Goal: Communication & Community: Participate in discussion

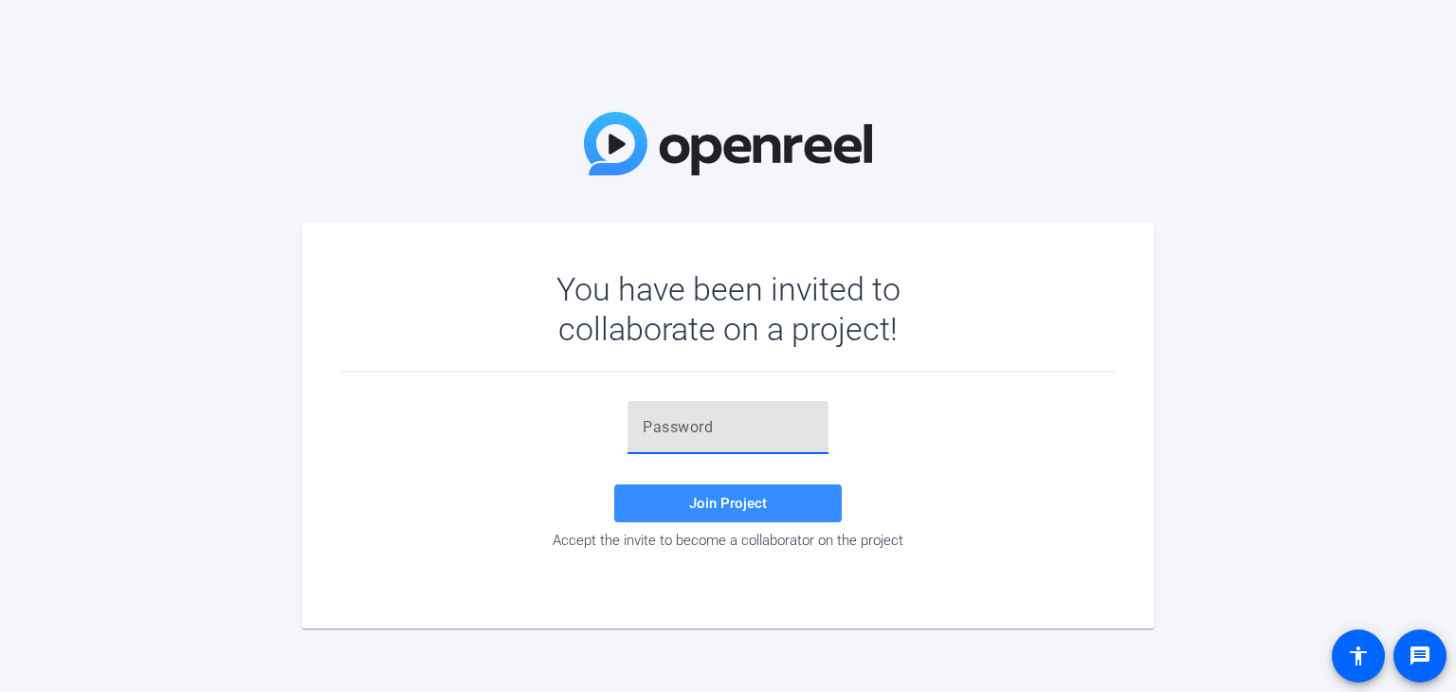
paste input "Greet the audience. Introduce the guest: [PERSON_NAME]"
drag, startPoint x: 814, startPoint y: 429, endPoint x: 757, endPoint y: 422, distance: 57.3
click at [788, 424] on div "Greet the audience. Introduce the guest: [PERSON_NAME]" at bounding box center [728, 427] width 201 height 53
drag, startPoint x: 654, startPoint y: 429, endPoint x: 849, endPoint y: 449, distance: 196.4
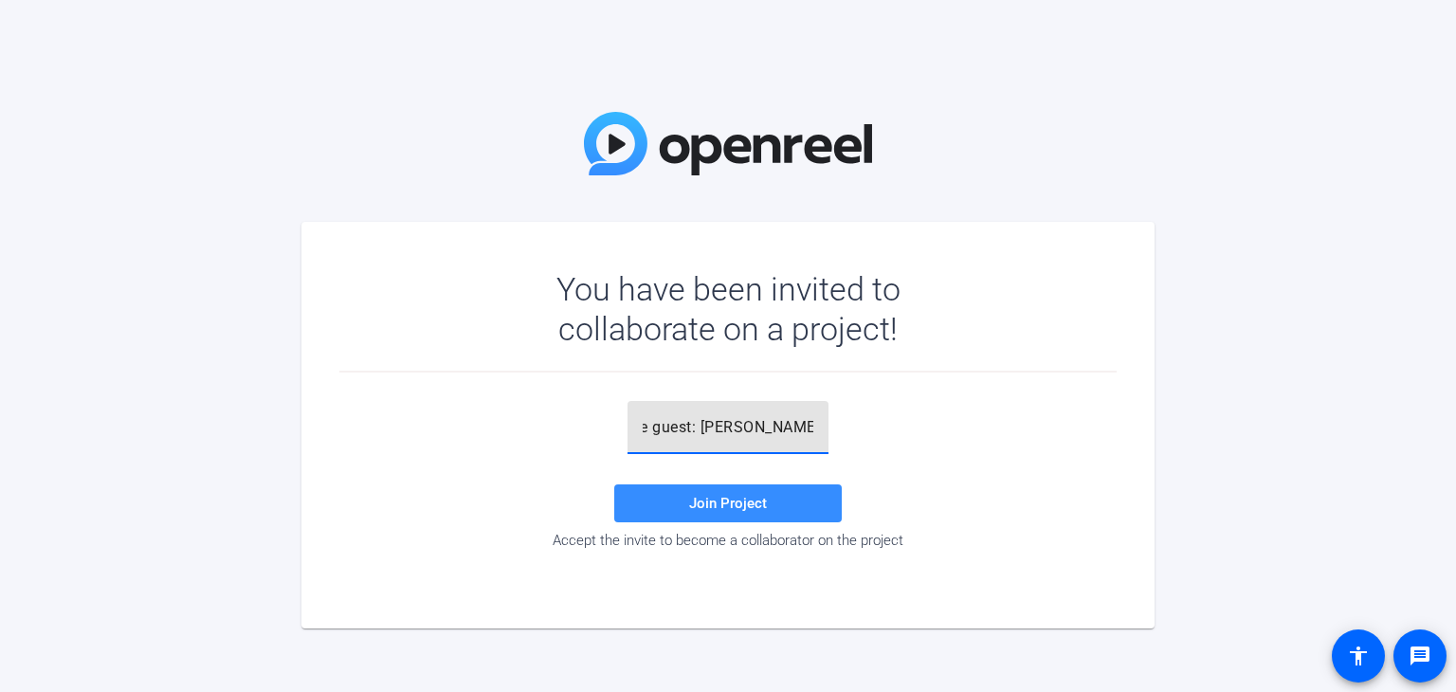
click at [849, 449] on div "Greet the audience. Introduce the guest: [PERSON_NAME] Join Project Accept the …" at bounding box center [727, 475] width 777 height 148
type input "Greet the audience. Introduce the"
drag, startPoint x: 810, startPoint y: 424, endPoint x: 333, endPoint y: 466, distance: 478.8
click at [333, 466] on mat-card "You have been invited to collaborate on a project! Greet the audience. Introduc…" at bounding box center [727, 425] width 853 height 407
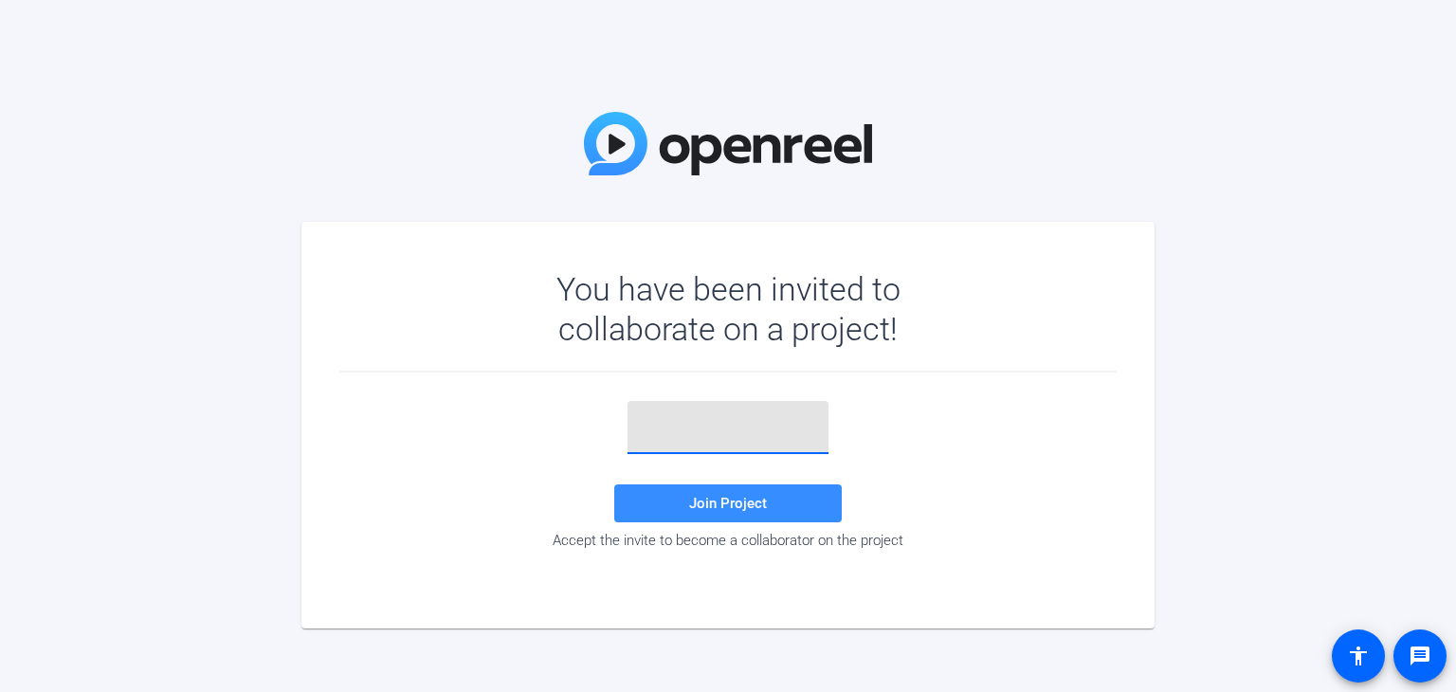
paste input "Vv9}4{"
type input "Vv9}4{"
click at [774, 498] on span at bounding box center [728, 504] width 228 height 46
drag, startPoint x: 701, startPoint y: 429, endPoint x: 628, endPoint y: 423, distance: 73.2
click at [628, 423] on div "Vv9}4{" at bounding box center [728, 427] width 201 height 53
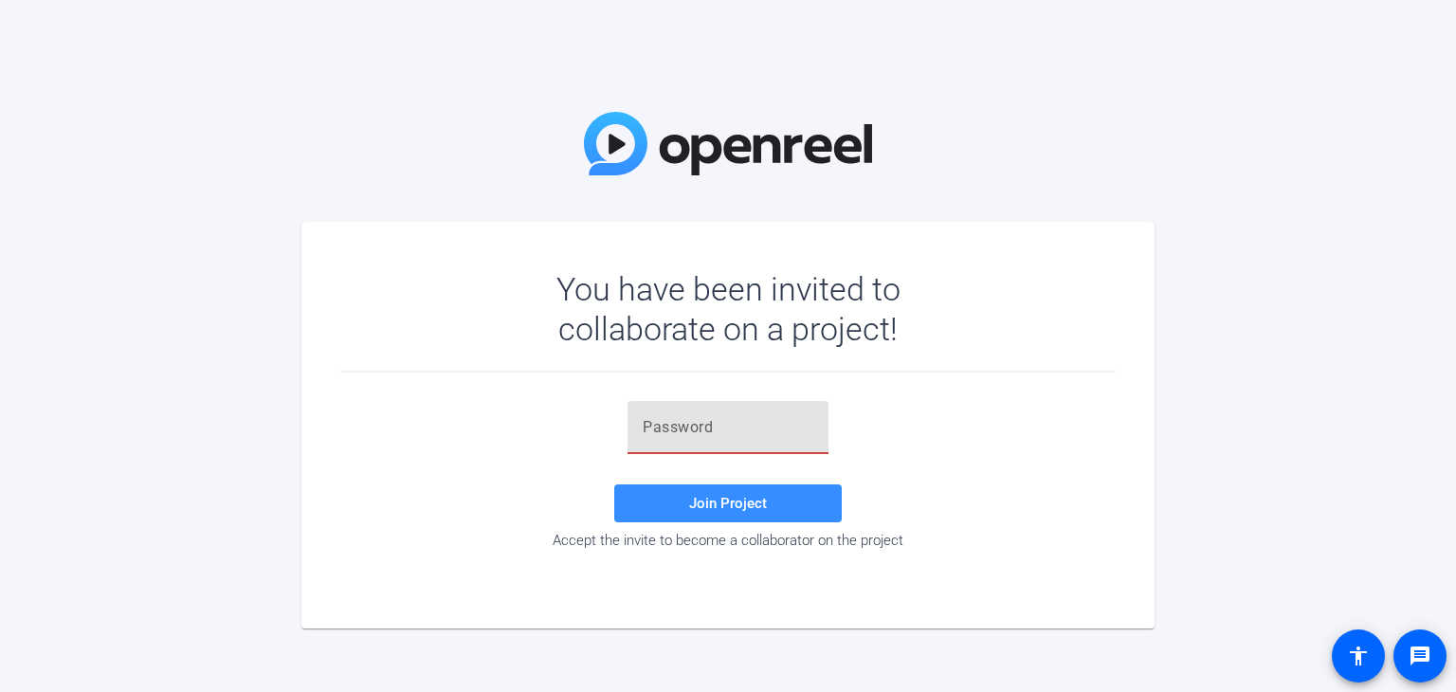
paste input "Vv9}4{"
type input "Vv9}4{"
click at [762, 509] on span "Join Project" at bounding box center [728, 503] width 78 height 17
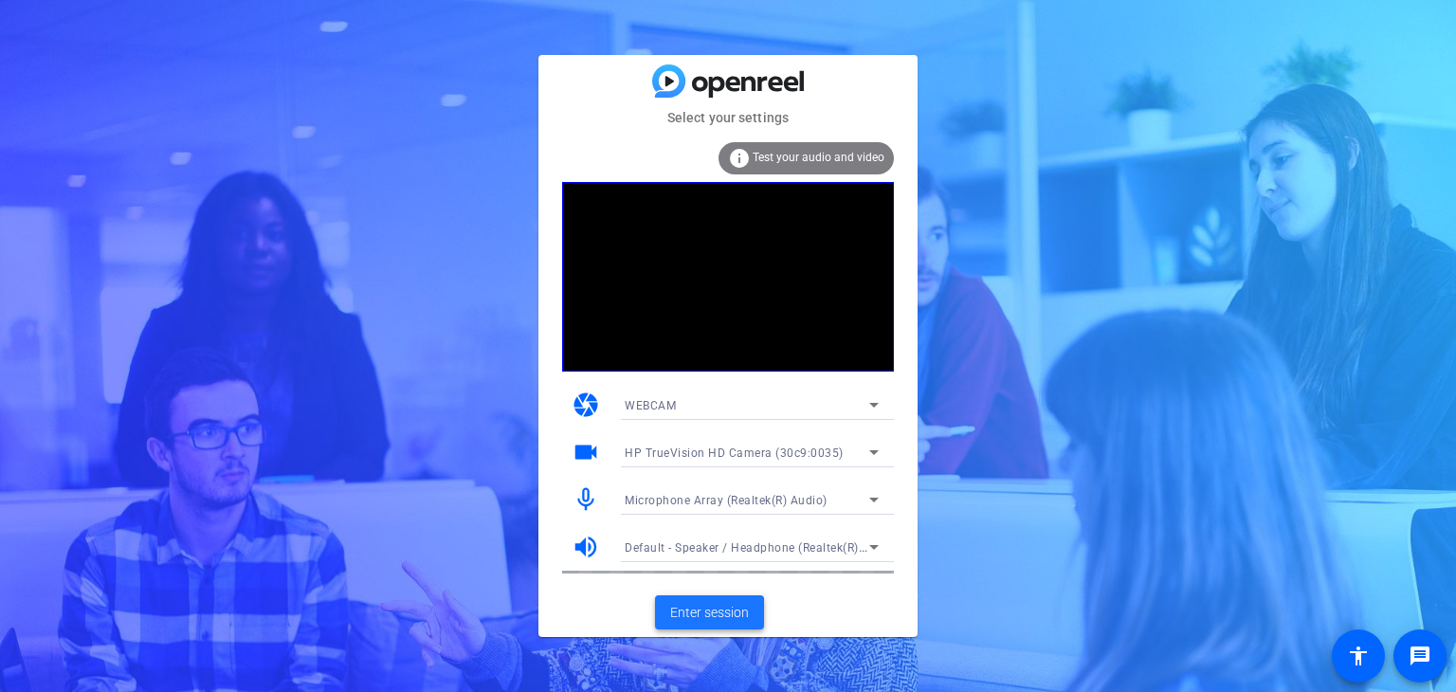
click at [714, 615] on span "Enter session" at bounding box center [709, 613] width 79 height 20
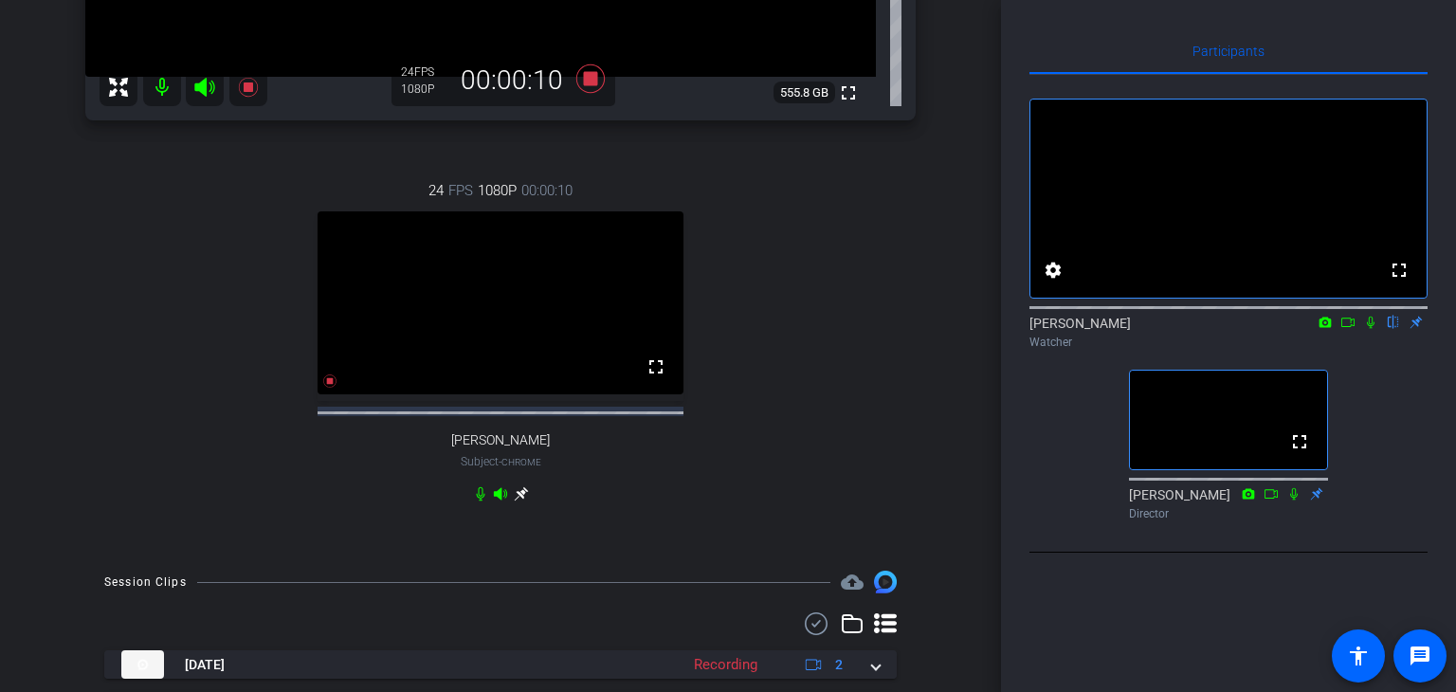
scroll to position [569, 0]
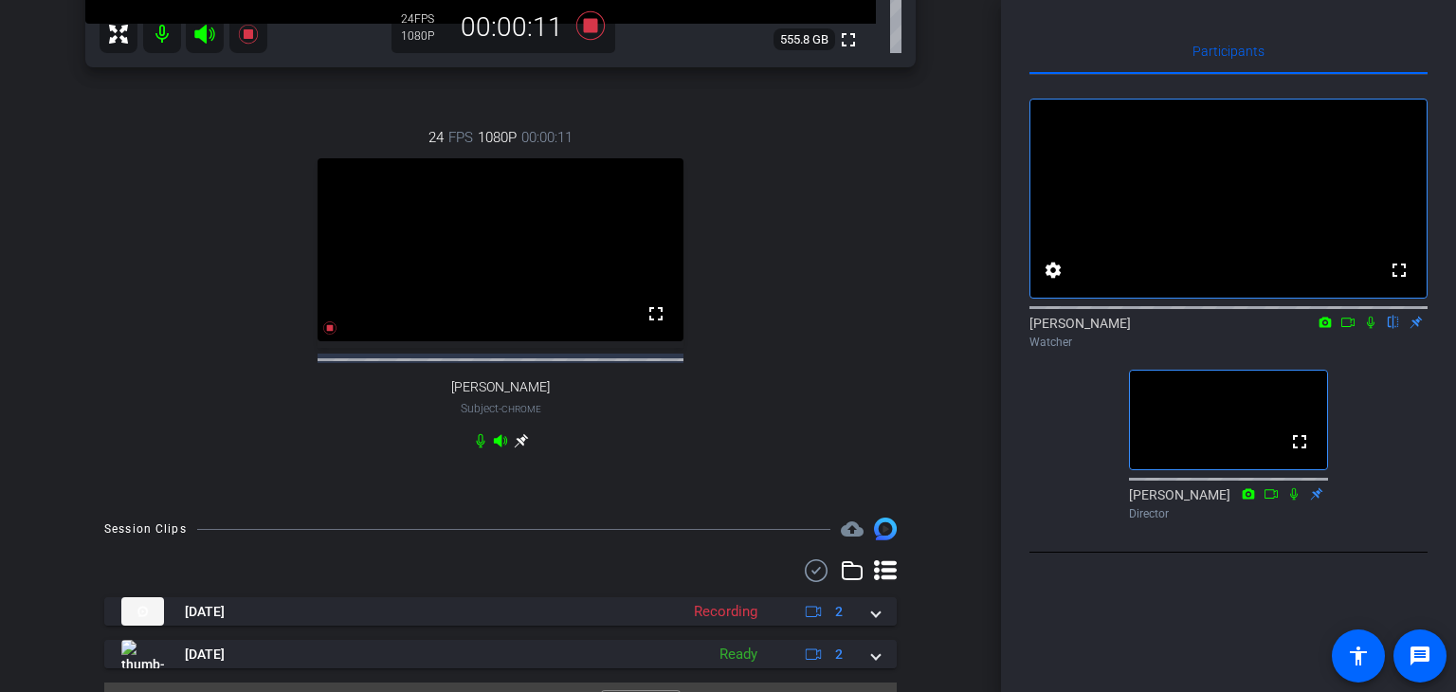
drag, startPoint x: 1374, startPoint y: 345, endPoint x: 1415, endPoint y: 429, distance: 94.1
click at [1376, 329] on icon at bounding box center [1370, 322] width 15 height 13
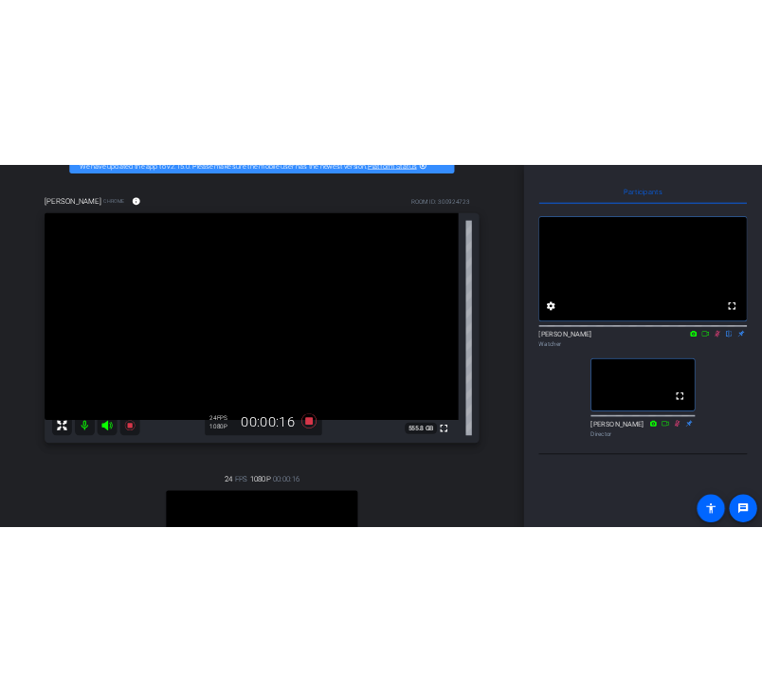
scroll to position [95, 0]
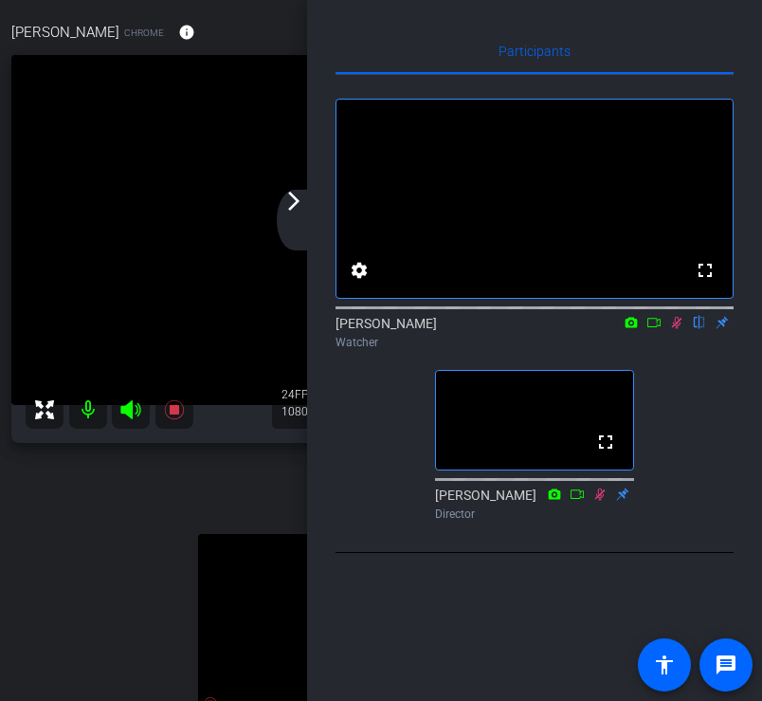
click at [300, 215] on div "arrow_back_ios_new arrow_forward_ios" at bounding box center [297, 220] width 40 height 61
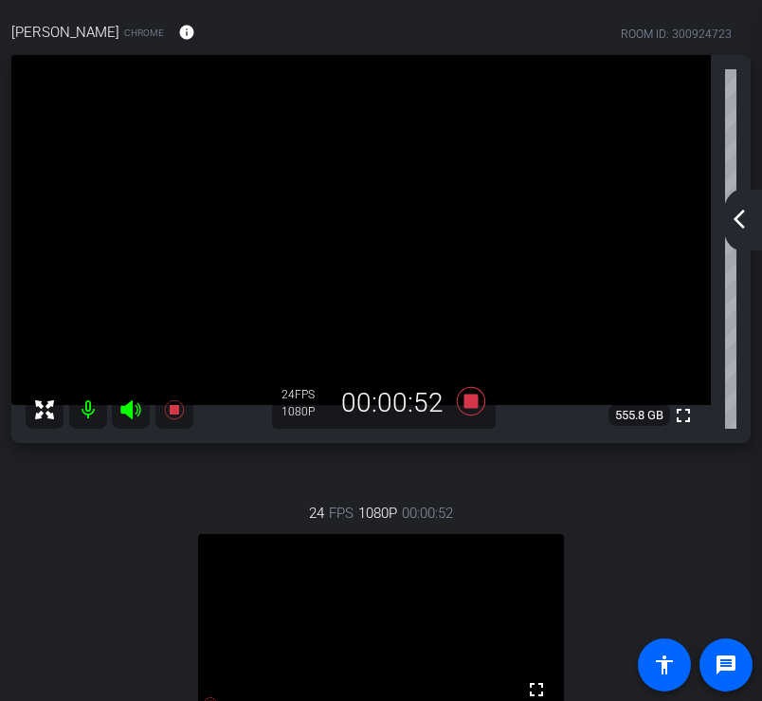
click at [740, 219] on mat-icon "arrow_back_ios_new" at bounding box center [739, 219] width 23 height 23
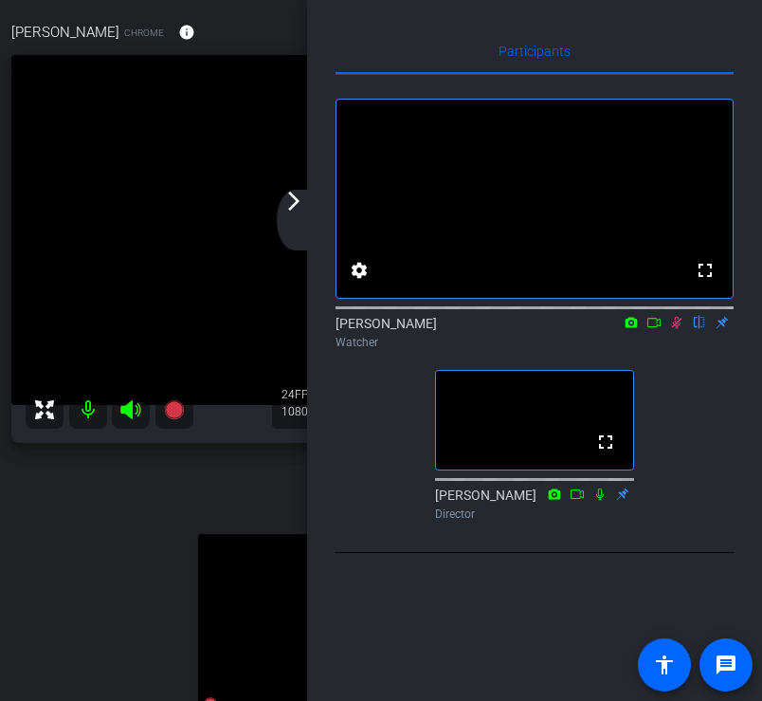
click at [677, 329] on icon at bounding box center [677, 323] width 10 height 12
click at [298, 219] on div "arrow_back_ios_new arrow_forward_ios" at bounding box center [297, 220] width 40 height 61
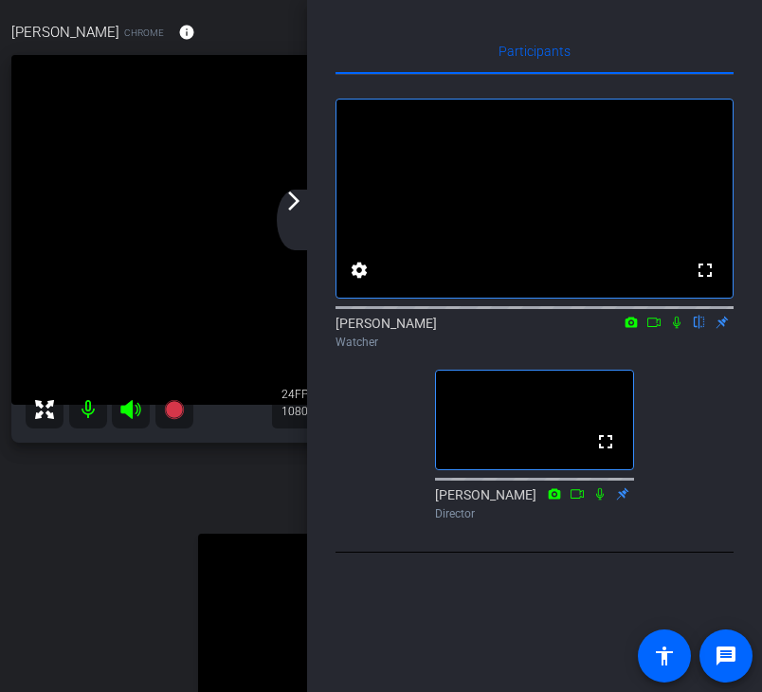
click at [293, 203] on mat-icon "arrow_forward_ios" at bounding box center [294, 201] width 23 height 23
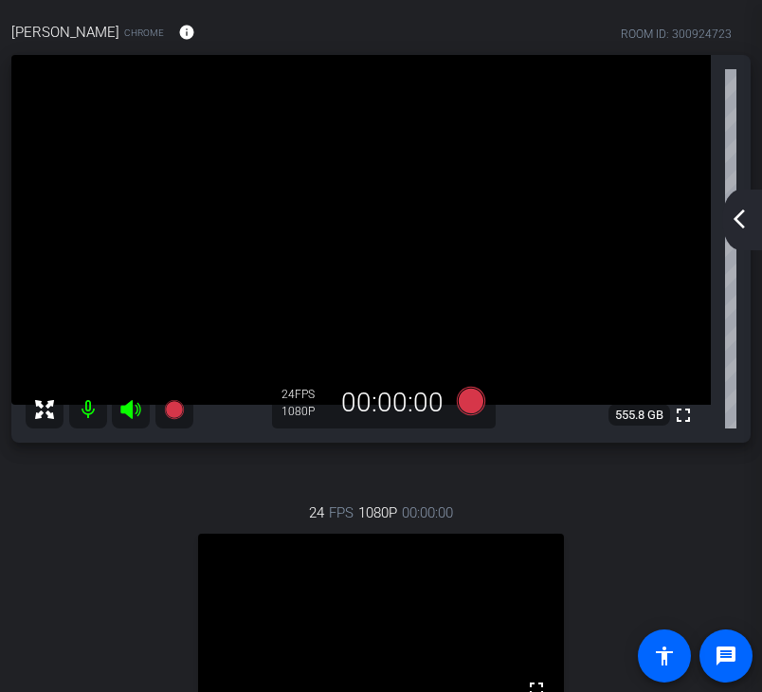
click at [747, 235] on div "arrow_back_ios_new arrow_forward_ios" at bounding box center [742, 220] width 40 height 61
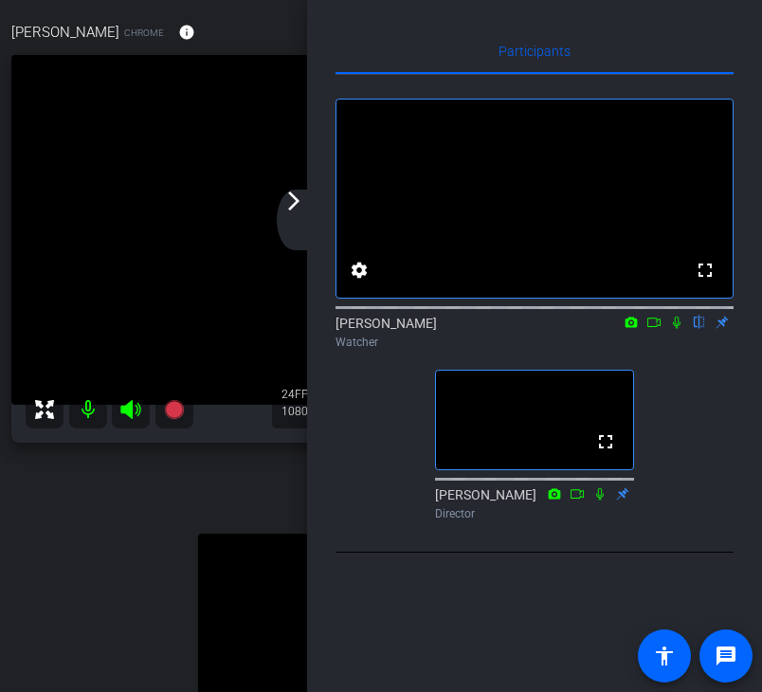
click at [309, 214] on div "arrow_back_ios_new arrow_forward_ios" at bounding box center [297, 220] width 40 height 61
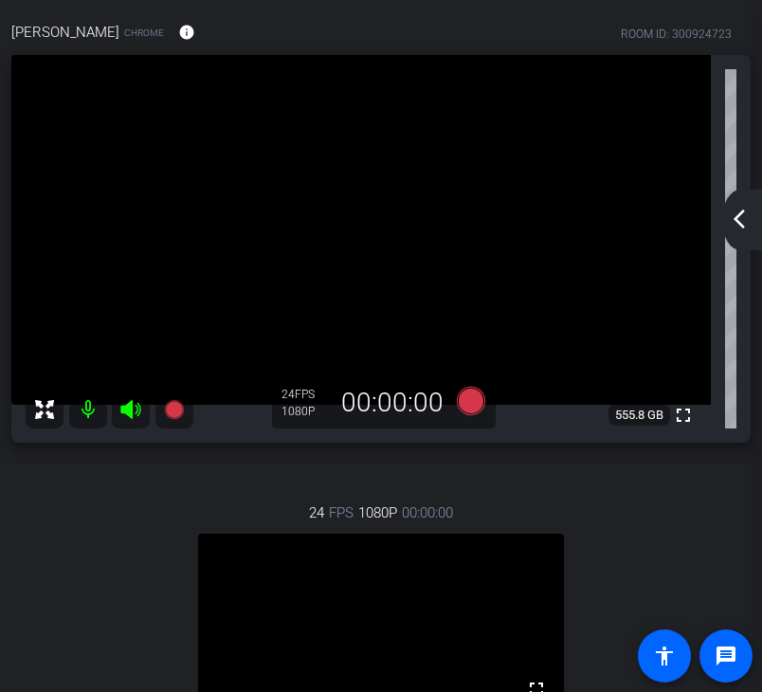
click at [743, 218] on mat-icon "arrow_back_ios_new" at bounding box center [739, 219] width 23 height 23
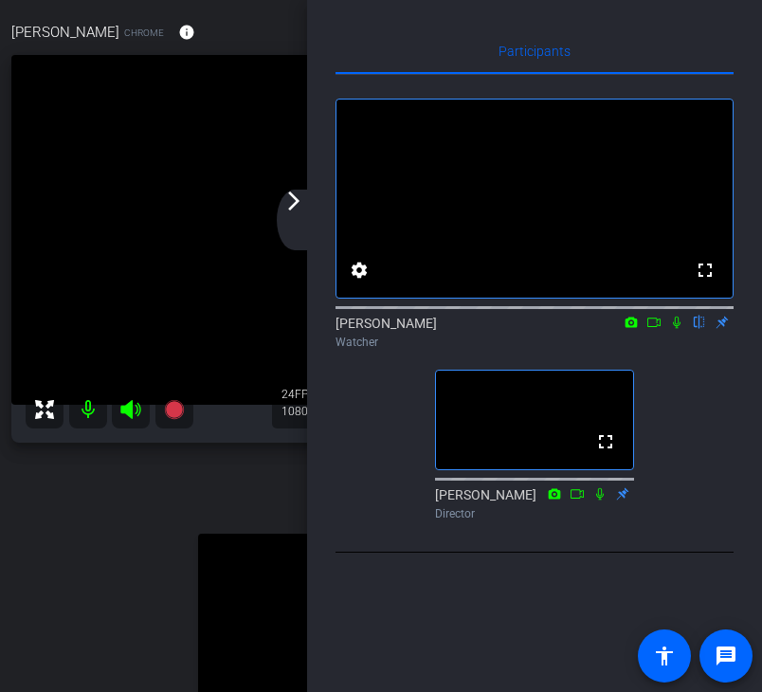
click at [307, 220] on div "arrow_back_ios_new arrow_forward_ios" at bounding box center [297, 220] width 40 height 61
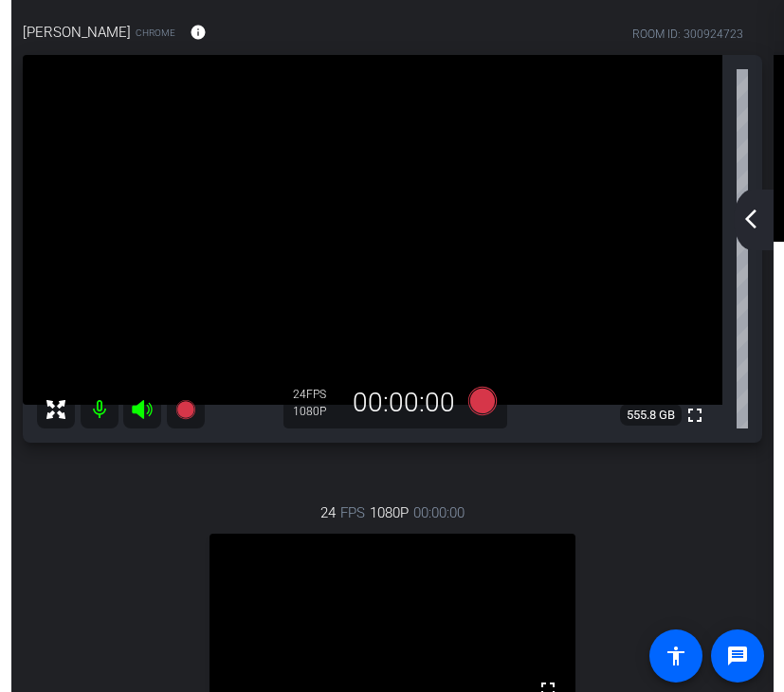
scroll to position [190, 0]
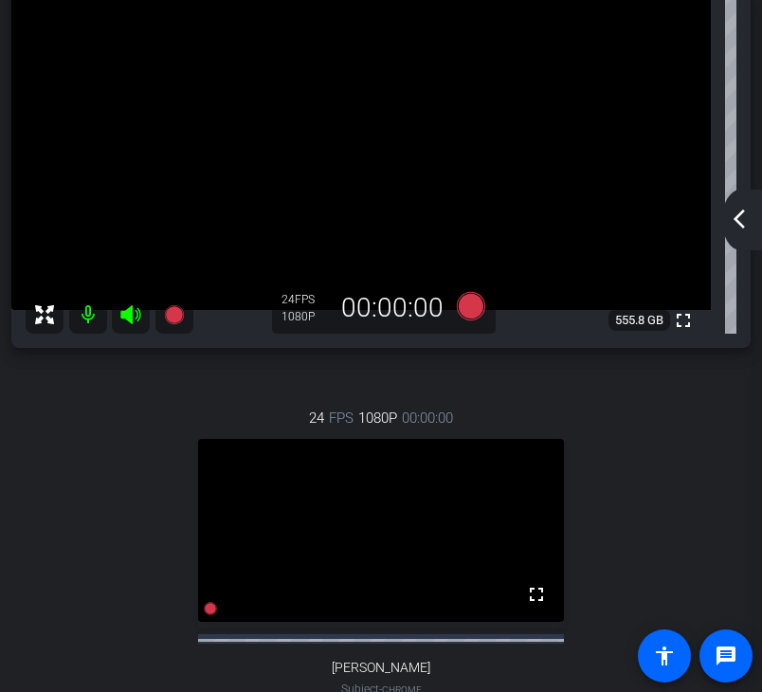
click at [745, 228] on mat-icon "arrow_back_ios_new" at bounding box center [739, 219] width 23 height 23
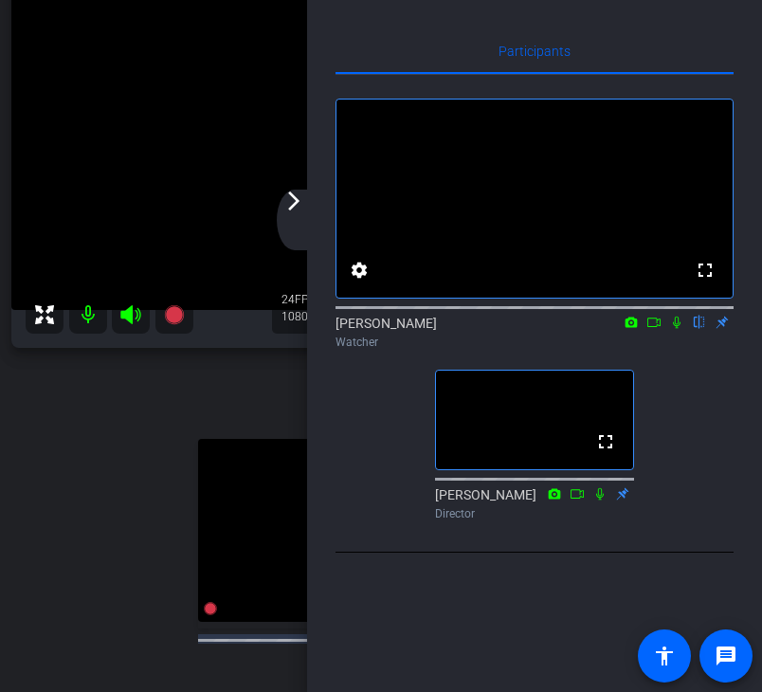
click at [311, 215] on div "arrow_back_ios_new arrow_forward_ios" at bounding box center [297, 220] width 40 height 61
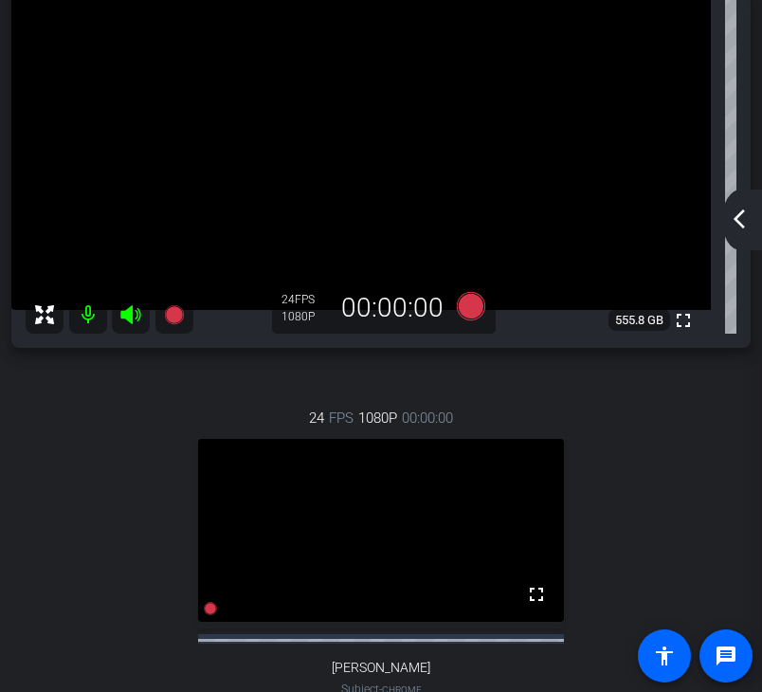
click at [744, 223] on mat-icon "arrow_back_ios_new" at bounding box center [739, 219] width 23 height 23
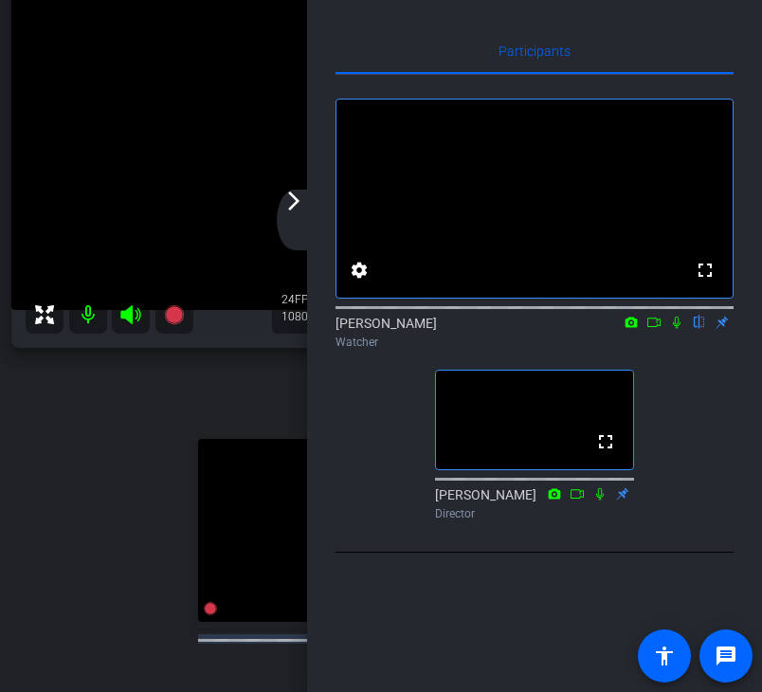
click at [678, 329] on icon at bounding box center [676, 322] width 15 height 13
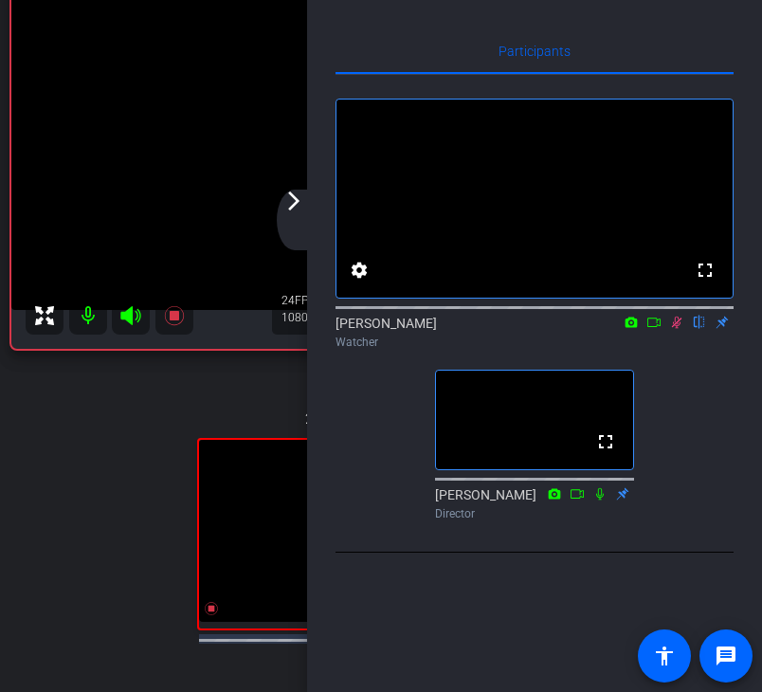
click at [649, 329] on icon at bounding box center [654, 322] width 15 height 13
drag, startPoint x: 300, startPoint y: 199, endPoint x: 592, endPoint y: 110, distance: 305.3
click at [301, 200] on mat-icon "arrow_forward_ios" at bounding box center [294, 201] width 23 height 23
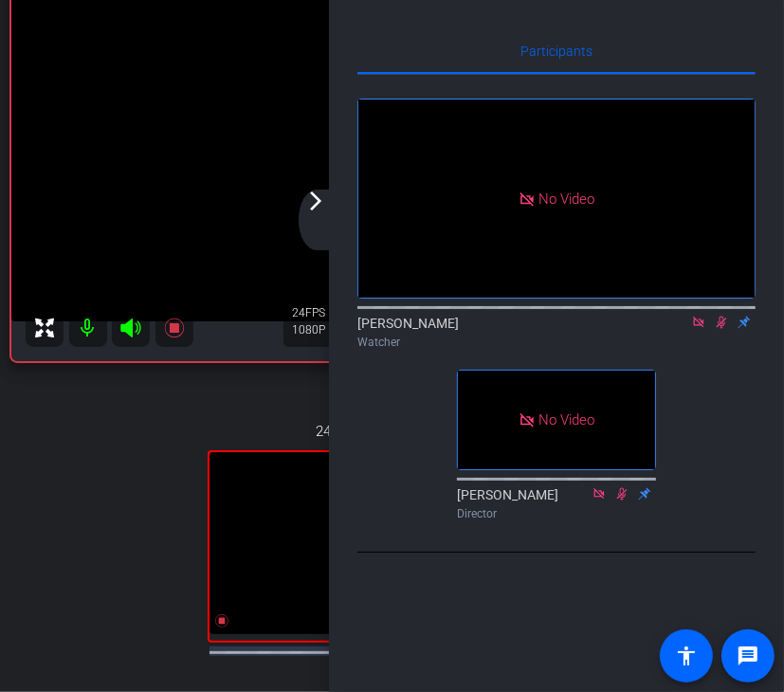
click at [323, 206] on mat-icon "arrow_forward_ios" at bounding box center [315, 201] width 23 height 23
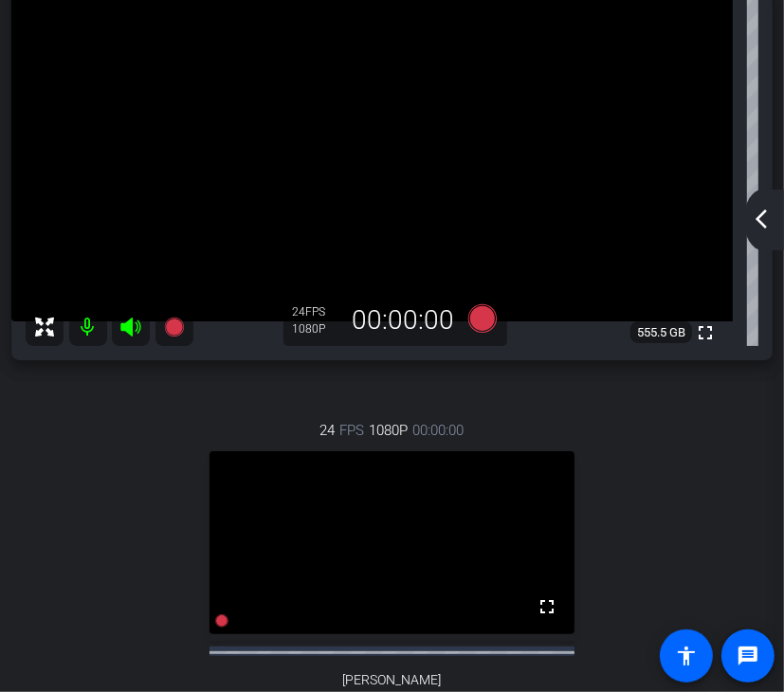
click at [759, 221] on mat-icon "arrow_back_ios_new" at bounding box center [761, 219] width 23 height 23
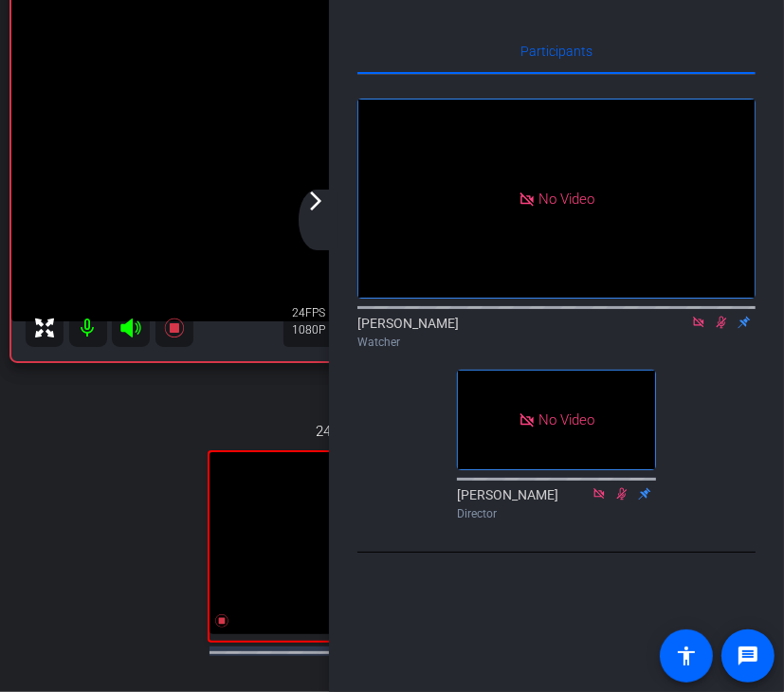
click at [323, 210] on mat-icon "arrow_forward_ios" at bounding box center [315, 201] width 23 height 23
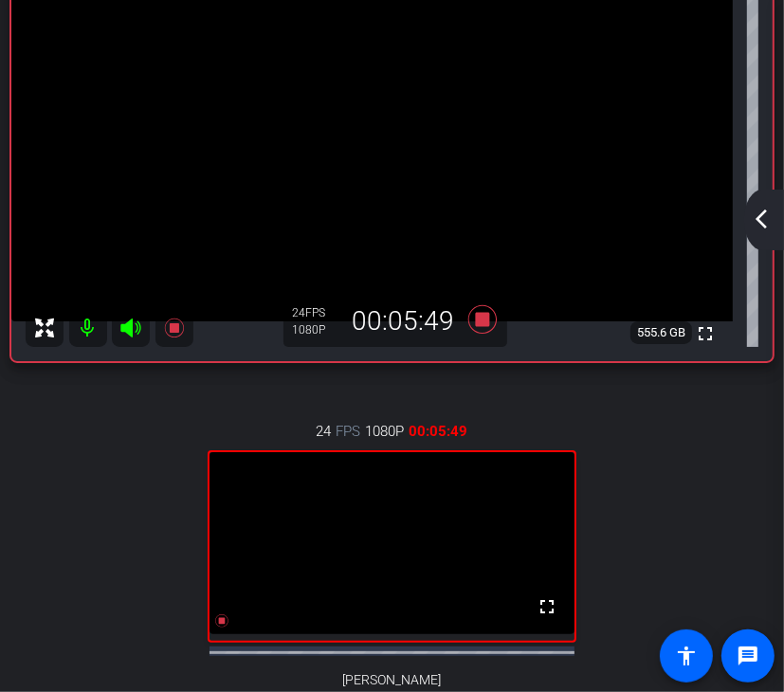
click at [755, 213] on mat-icon "arrow_back_ios_new" at bounding box center [761, 219] width 23 height 23
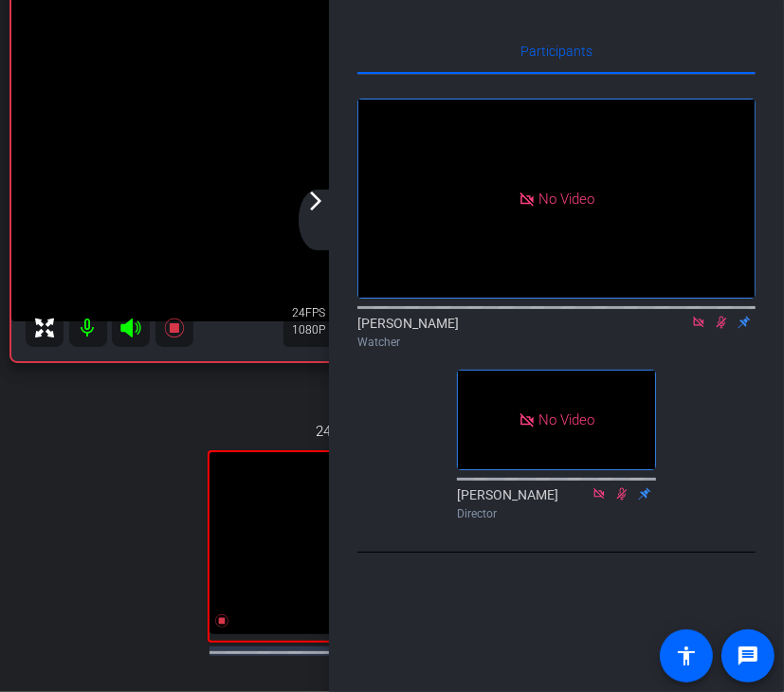
click at [317, 217] on div "arrow_back_ios_new arrow_forward_ios" at bounding box center [319, 220] width 40 height 61
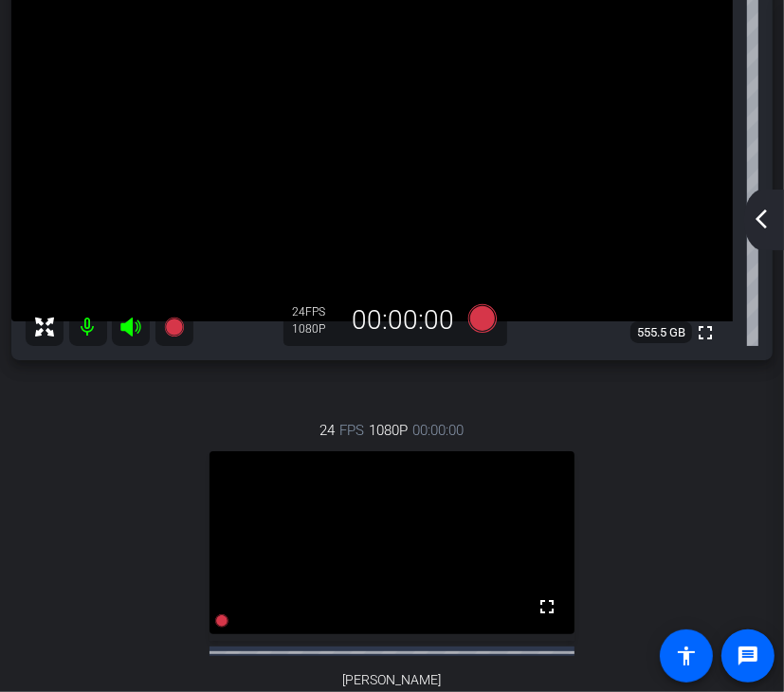
click at [758, 225] on mat-icon "arrow_back_ios_new" at bounding box center [761, 219] width 23 height 23
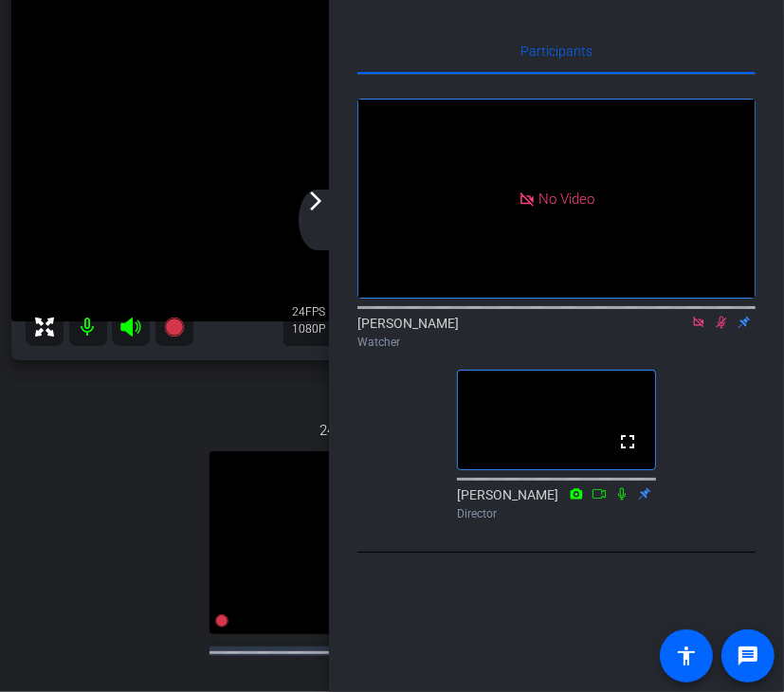
click at [701, 329] on icon at bounding box center [698, 322] width 15 height 13
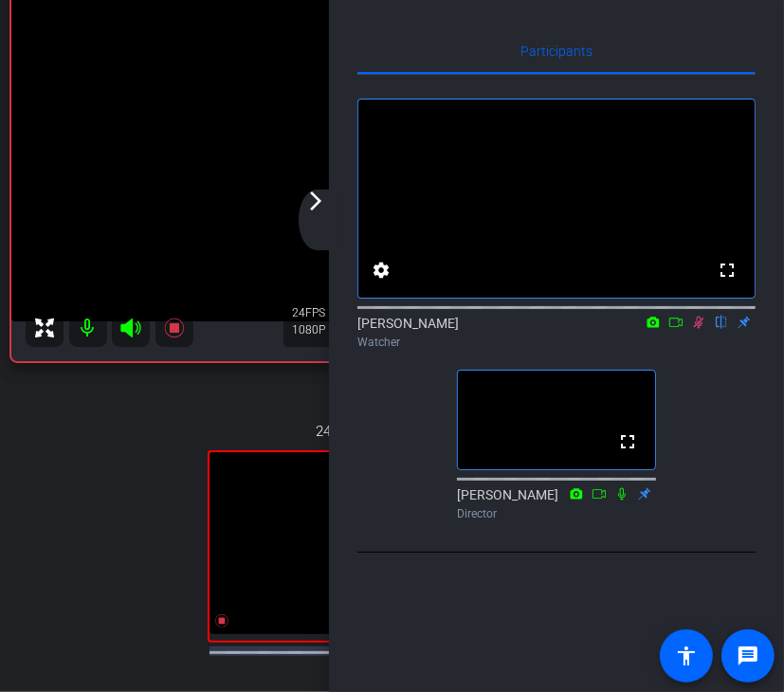
click at [698, 329] on icon at bounding box center [699, 323] width 10 height 12
click at [696, 329] on icon at bounding box center [698, 322] width 15 height 13
click at [681, 329] on icon at bounding box center [675, 322] width 15 height 13
click at [299, 212] on div "arrow_back_ios_new arrow_forward_ios" at bounding box center [319, 220] width 40 height 61
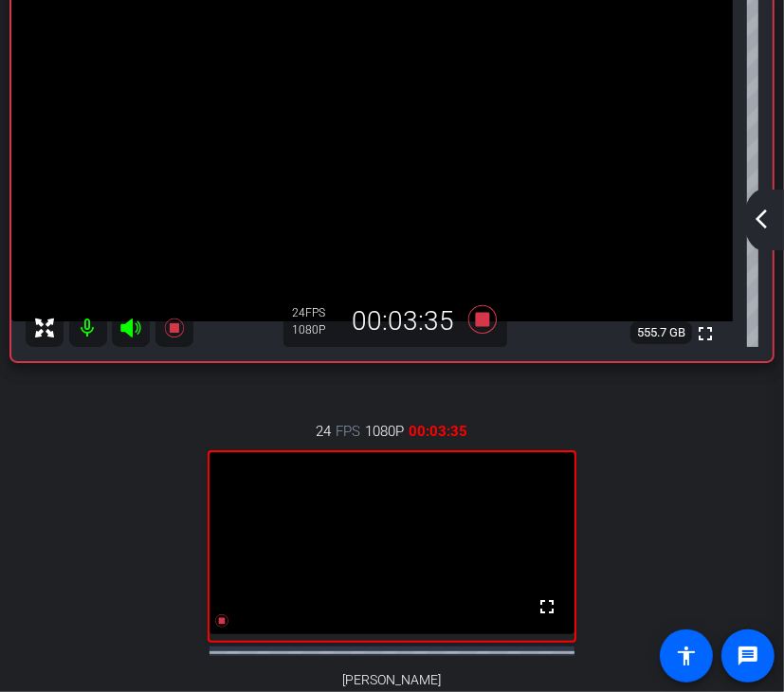
click at [766, 214] on mat-icon "arrow_back_ios_new" at bounding box center [761, 219] width 23 height 23
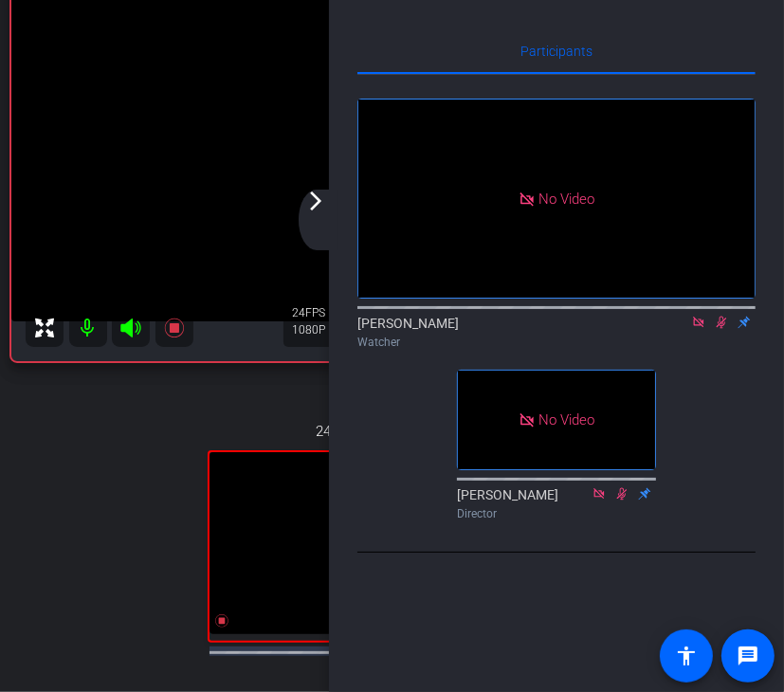
click at [319, 229] on div "arrow_back_ios_new arrow_forward_ios" at bounding box center [319, 220] width 40 height 61
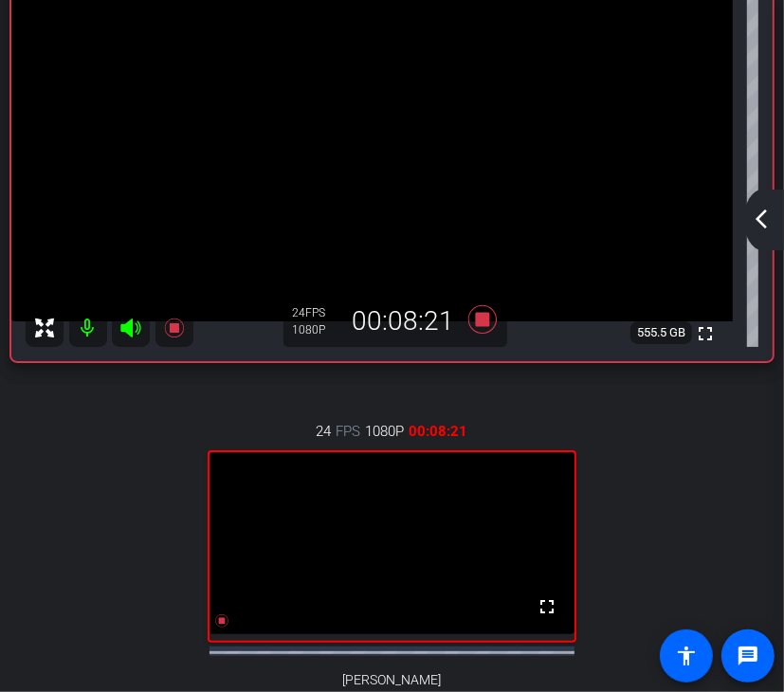
click at [764, 221] on mat-icon "arrow_back_ios_new" at bounding box center [761, 219] width 23 height 23
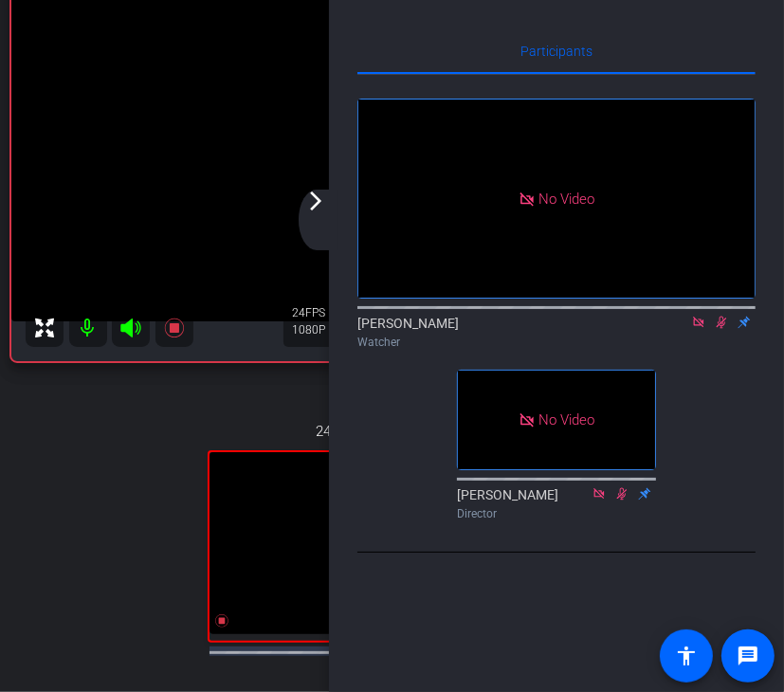
click at [702, 329] on icon at bounding box center [698, 322] width 15 height 13
click at [326, 210] on mat-icon "arrow_forward_ios" at bounding box center [315, 201] width 23 height 23
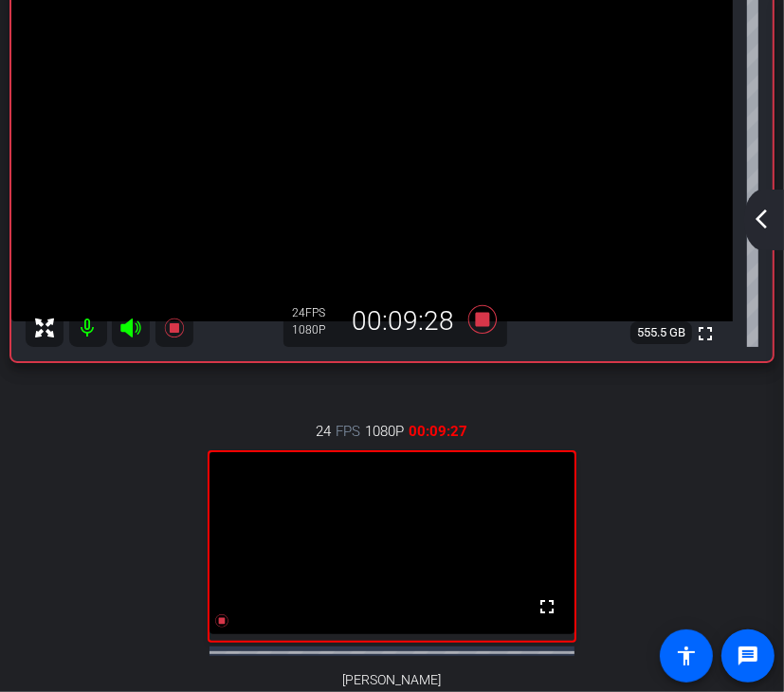
click at [761, 231] on div "arrow_back_ios_new arrow_forward_ios" at bounding box center [764, 220] width 40 height 61
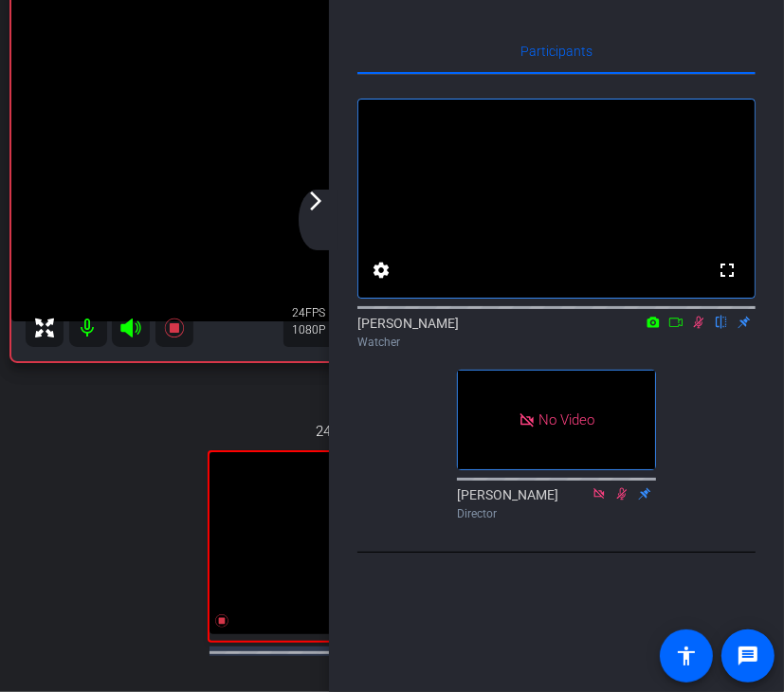
click at [326, 222] on div "arrow_back_ios_new arrow_forward_ios" at bounding box center [319, 220] width 40 height 61
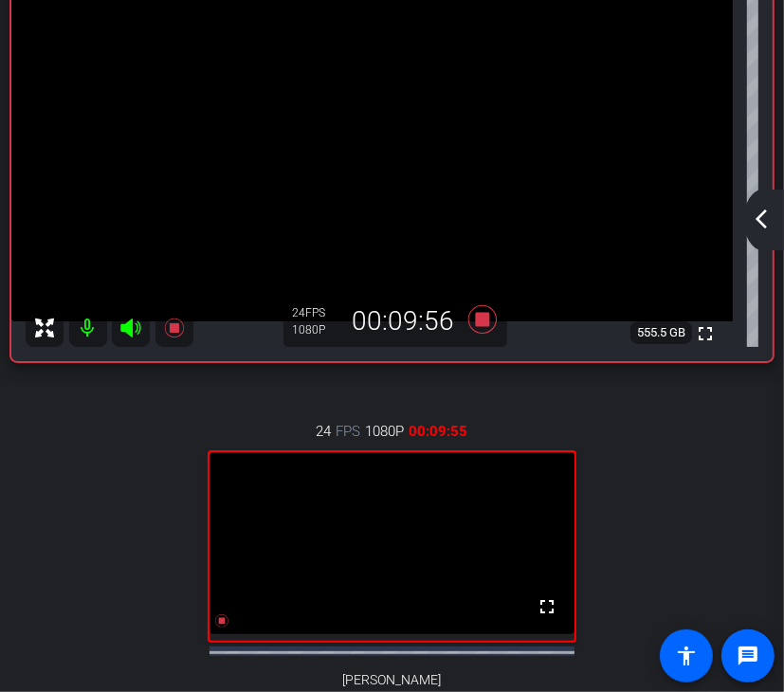
click at [774, 211] on div "arrow_back_ios_new arrow_forward_ios" at bounding box center [764, 220] width 40 height 61
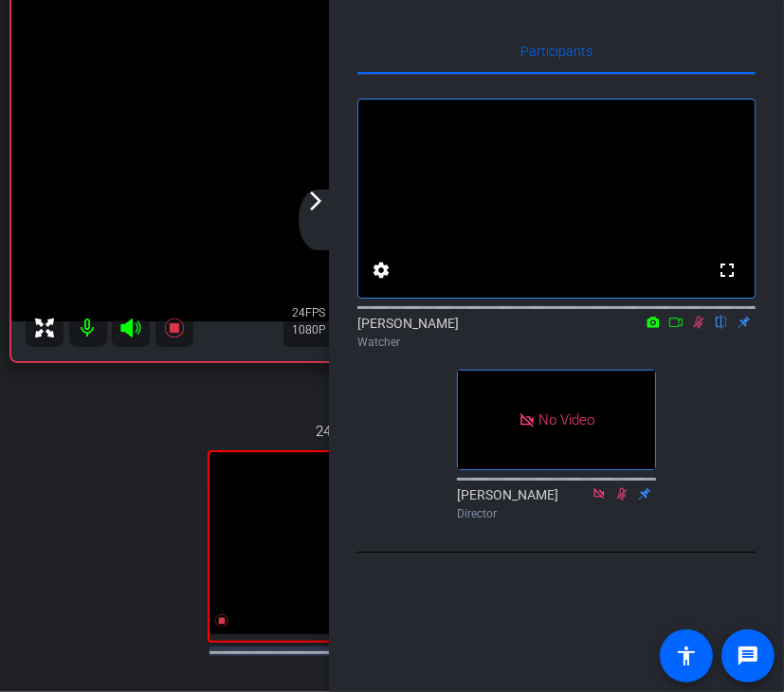
click at [330, 215] on div "arrow_back_ios_new arrow_forward_ios" at bounding box center [319, 220] width 40 height 61
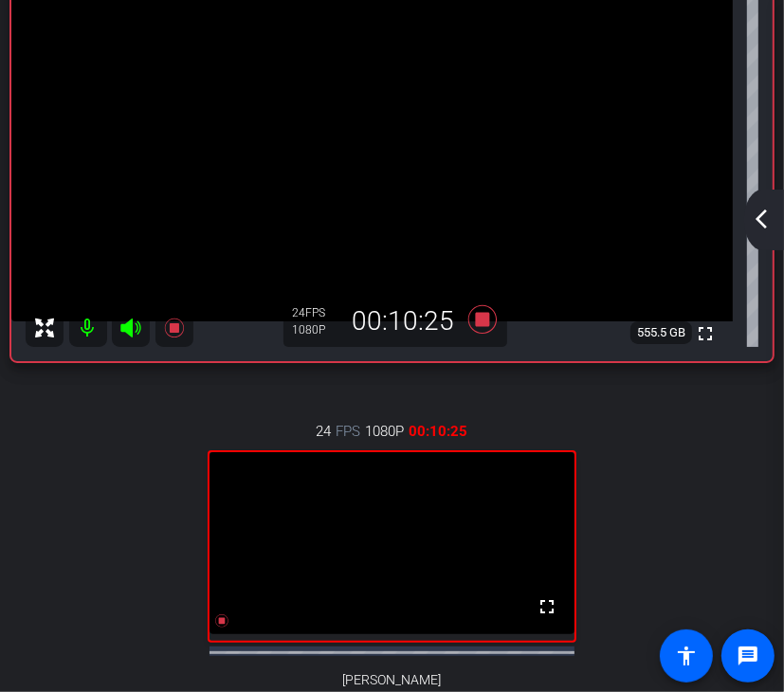
click at [761, 230] on div "arrow_back_ios_new arrow_forward_ios" at bounding box center [764, 220] width 40 height 61
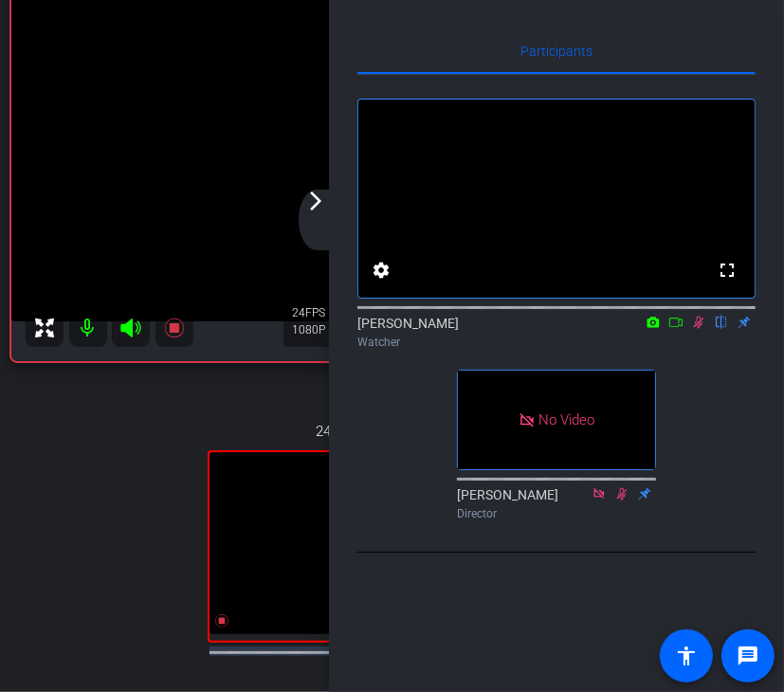
click at [696, 329] on icon at bounding box center [698, 322] width 15 height 13
click at [314, 215] on div "arrow_back_ios_new arrow_forward_ios" at bounding box center [319, 220] width 40 height 61
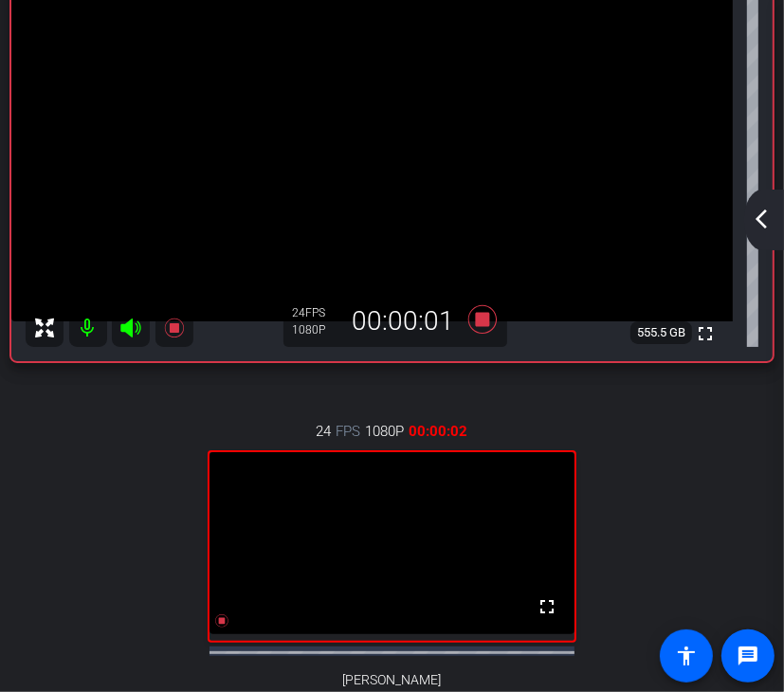
click at [764, 213] on mat-icon "arrow_back_ios_new" at bounding box center [761, 219] width 23 height 23
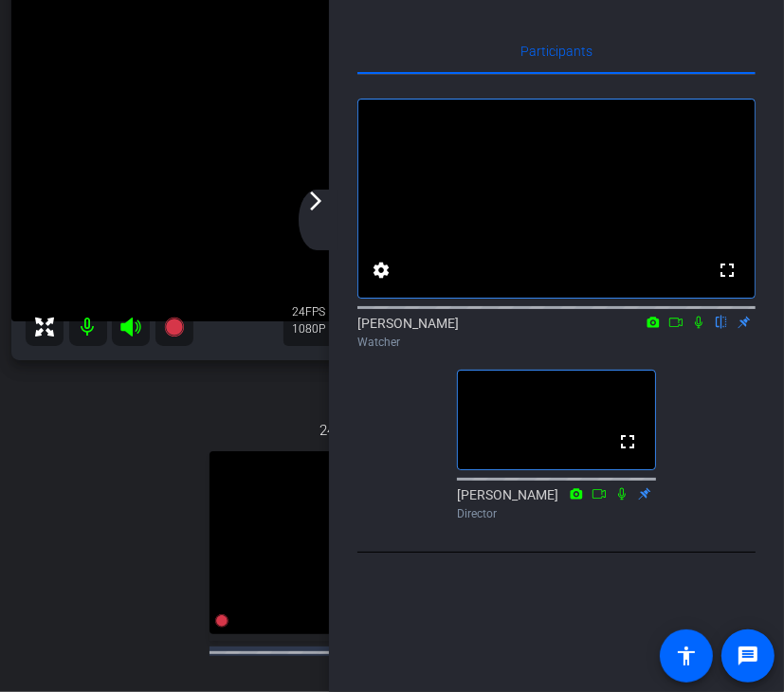
click at [322, 210] on mat-icon "arrow_forward_ios" at bounding box center [315, 201] width 23 height 23
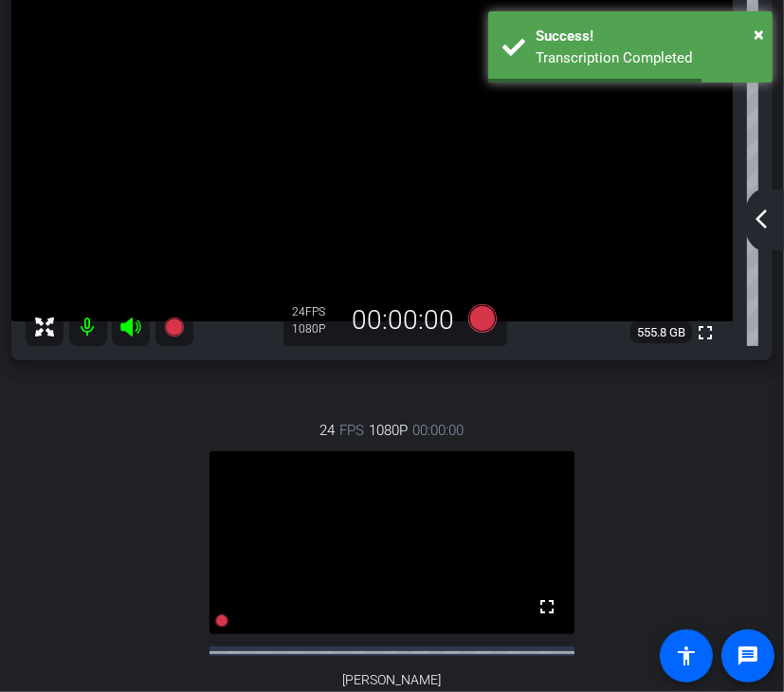
click at [764, 223] on mat-icon "arrow_back_ios_new" at bounding box center [761, 219] width 23 height 23
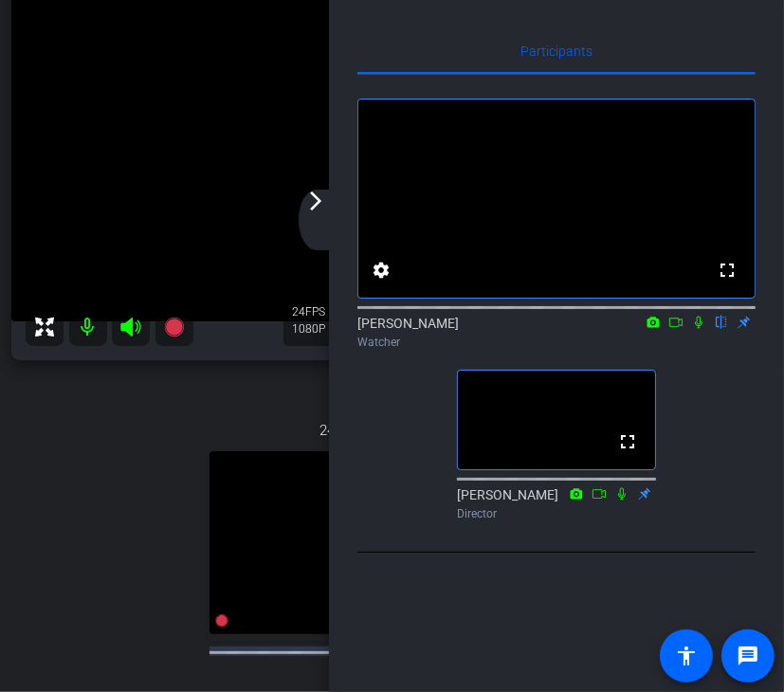
click at [699, 329] on icon at bounding box center [698, 322] width 15 height 13
click at [316, 215] on div "arrow_back_ios_new arrow_forward_ios" at bounding box center [319, 220] width 40 height 61
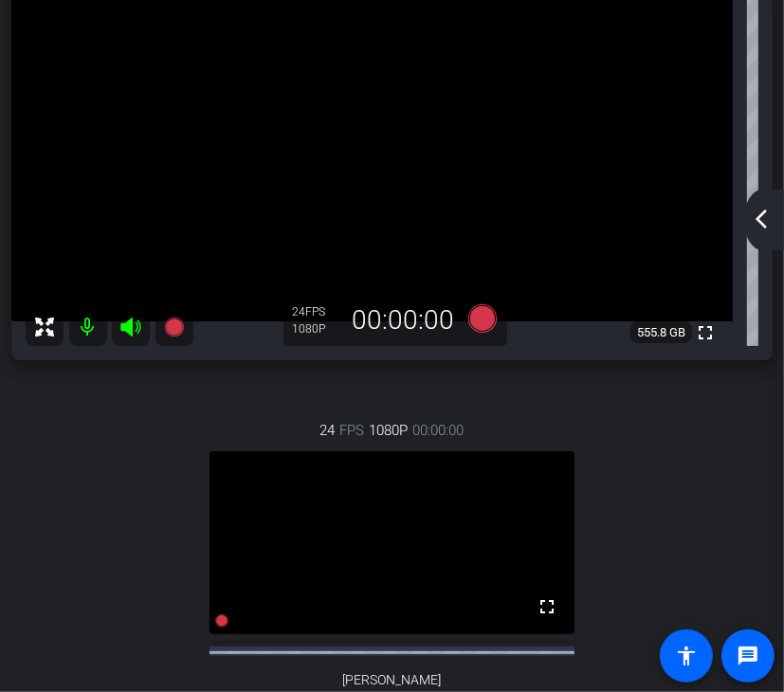
click at [770, 217] on mat-icon "arrow_back_ios_new" at bounding box center [761, 219] width 23 height 23
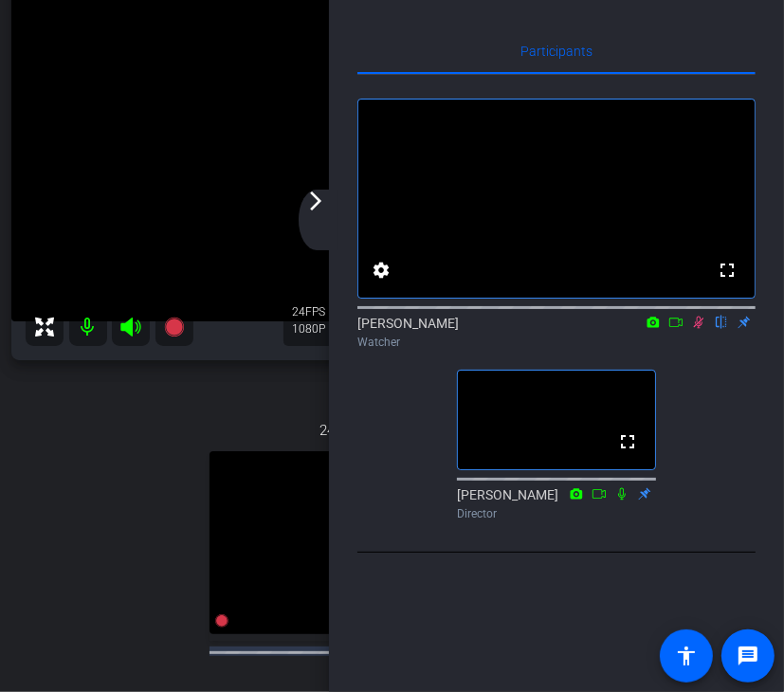
click at [700, 329] on icon at bounding box center [698, 322] width 15 height 13
click at [702, 329] on icon at bounding box center [699, 323] width 8 height 12
click at [702, 329] on icon at bounding box center [698, 322] width 15 height 13
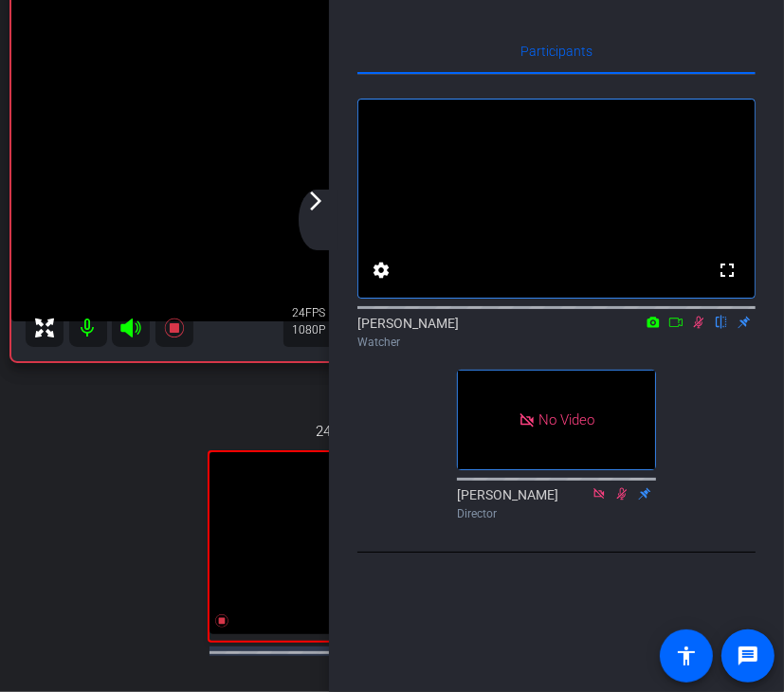
click at [681, 329] on icon at bounding box center [675, 322] width 15 height 13
click at [328, 212] on div "arrow_back_ios_new arrow_forward_ios" at bounding box center [319, 220] width 40 height 61
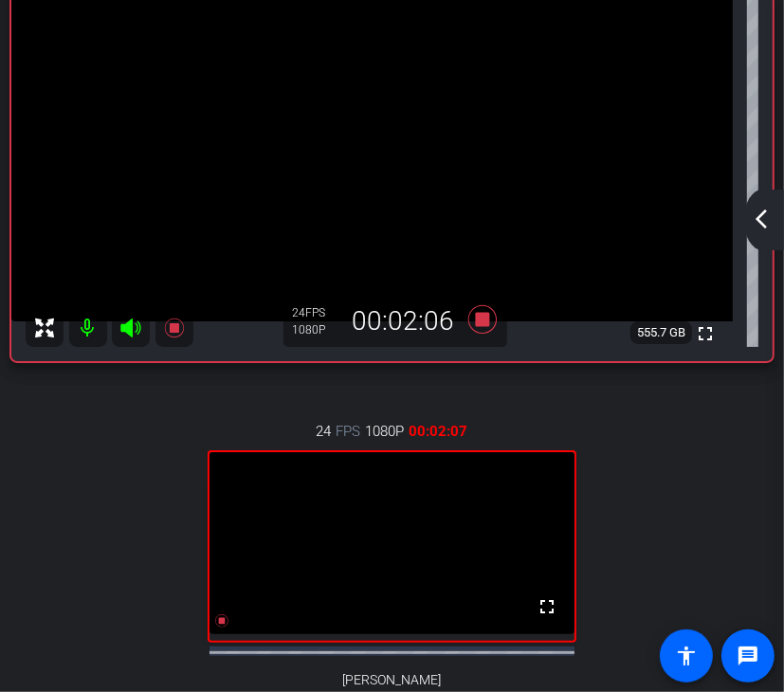
click at [763, 233] on div "arrow_back_ios_new arrow_forward_ios" at bounding box center [764, 220] width 40 height 61
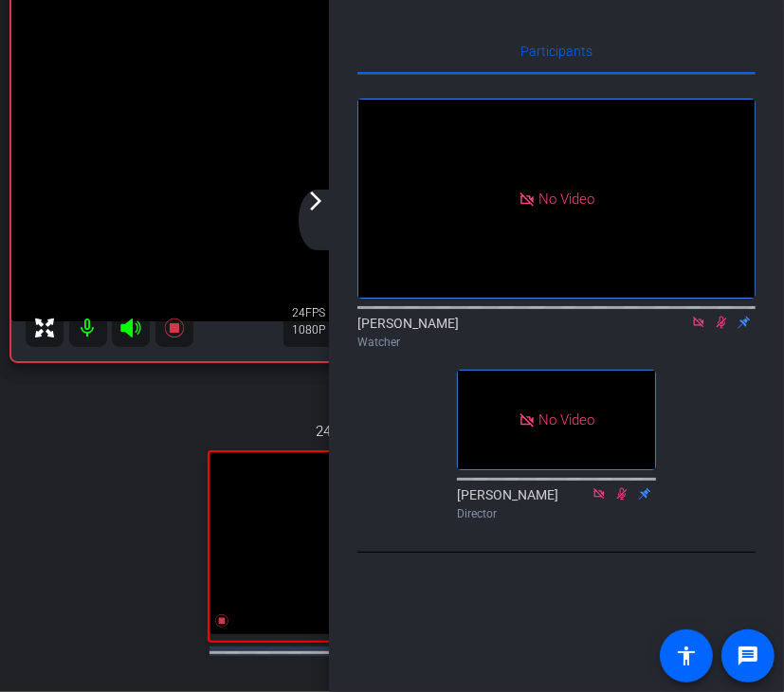
click at [702, 329] on icon at bounding box center [698, 322] width 15 height 13
click at [707, 331] on mat-icon at bounding box center [698, 322] width 23 height 17
drag, startPoint x: 320, startPoint y: 217, endPoint x: 330, endPoint y: 232, distance: 17.9
click at [320, 217] on div "arrow_back_ios_new arrow_forward_ios" at bounding box center [319, 220] width 40 height 61
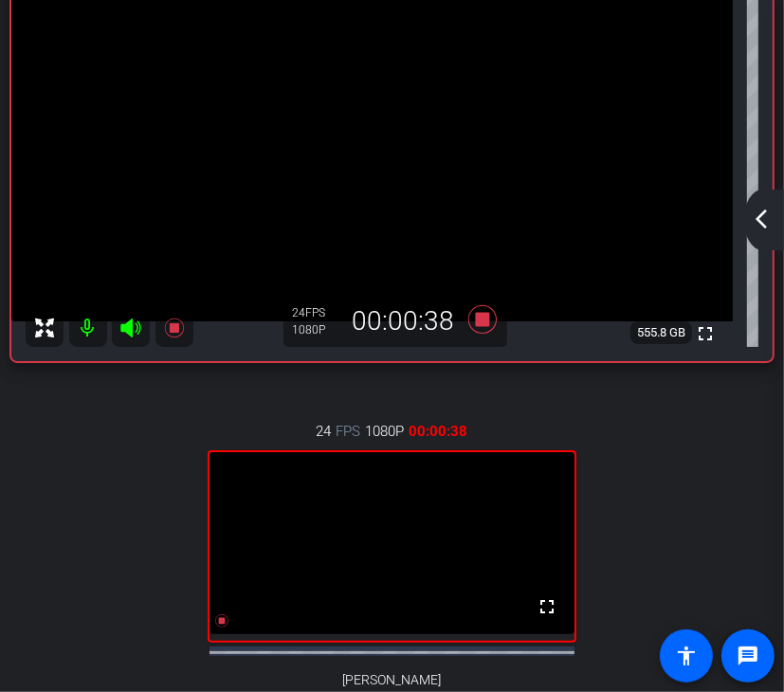
click at [749, 225] on div "arrow_back_ios_new arrow_forward_ios" at bounding box center [764, 220] width 40 height 61
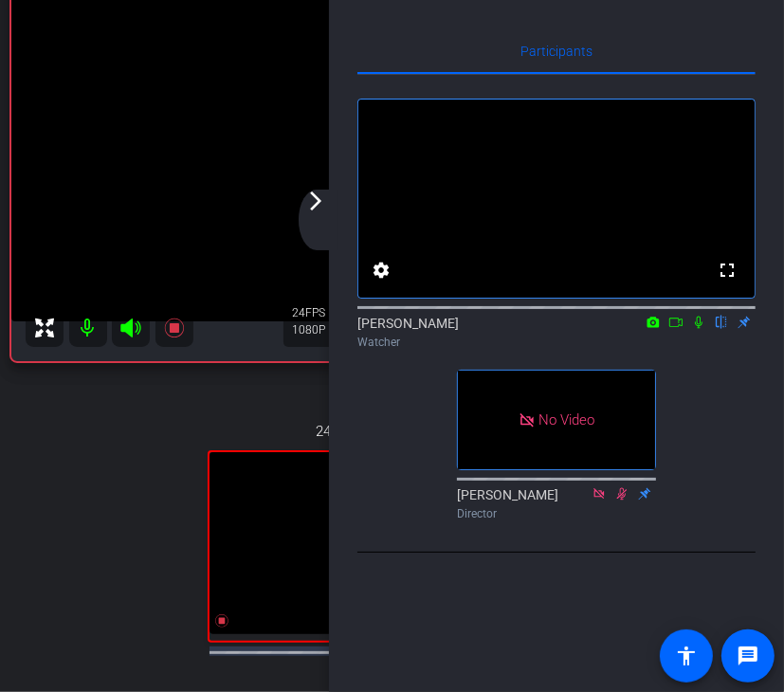
click at [698, 329] on icon at bounding box center [698, 322] width 15 height 13
click at [698, 329] on icon at bounding box center [699, 323] width 10 height 12
click at [701, 329] on icon at bounding box center [698, 322] width 15 height 13
click at [701, 329] on icon at bounding box center [699, 323] width 10 height 12
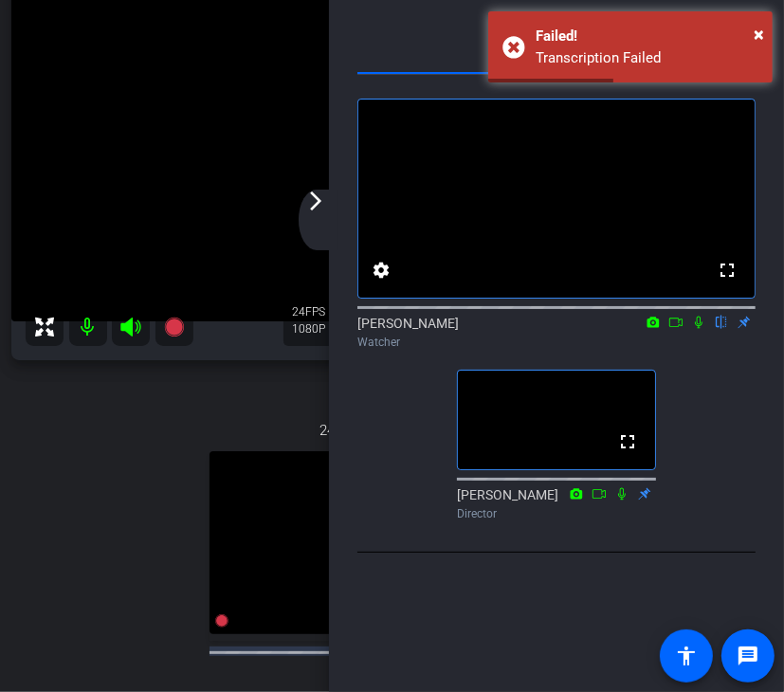
click at [320, 210] on mat-icon "arrow_forward_ios" at bounding box center [315, 201] width 23 height 23
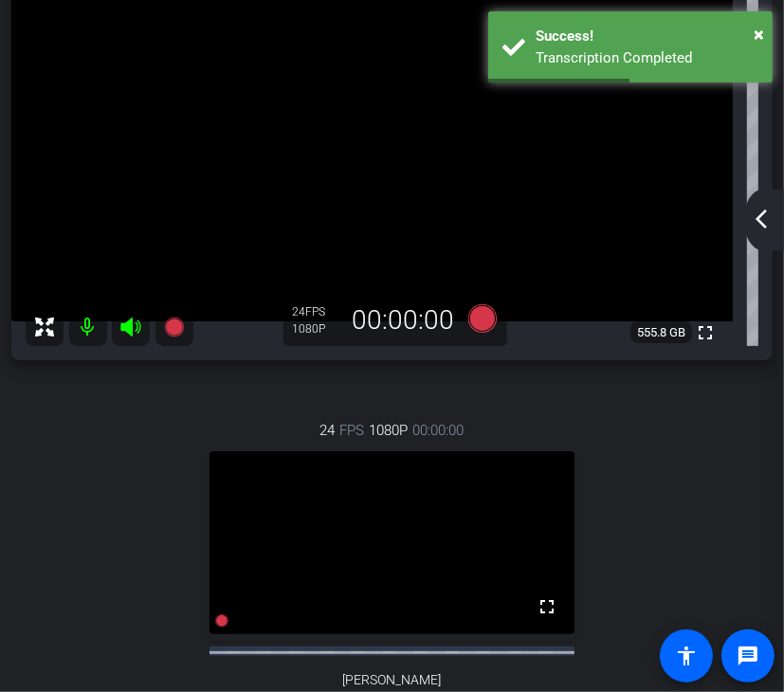
click at [777, 213] on div "arrow_back_ios_new arrow_forward_ios" at bounding box center [764, 220] width 40 height 61
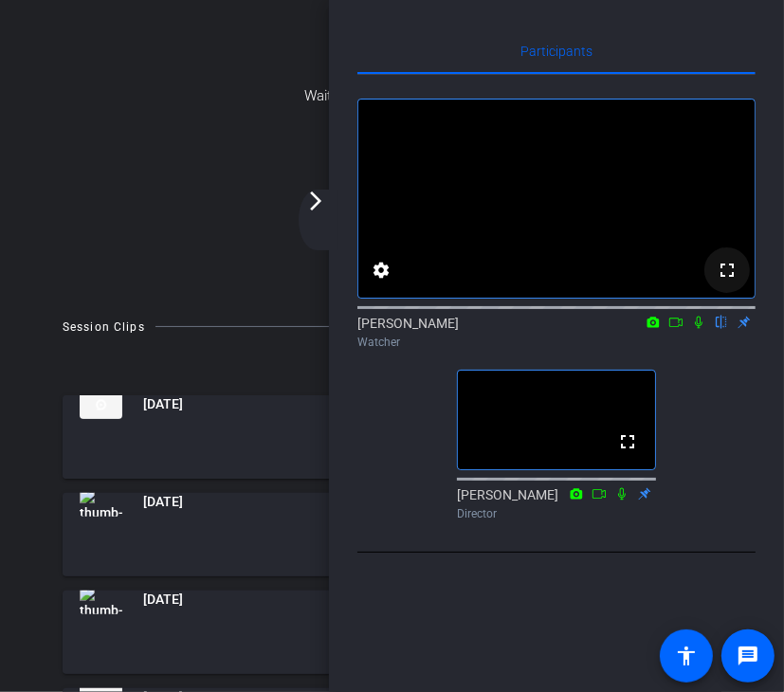
scroll to position [364, 0]
